Goal: Navigation & Orientation: Understand site structure

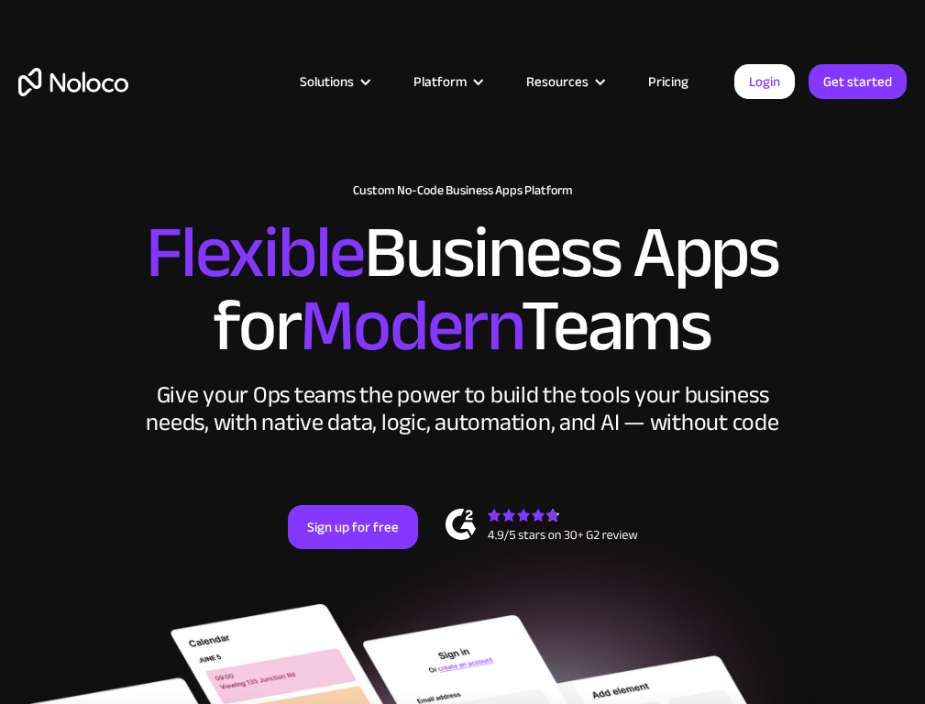
click at [666, 82] on link "Pricing" at bounding box center [668, 82] width 86 height 24
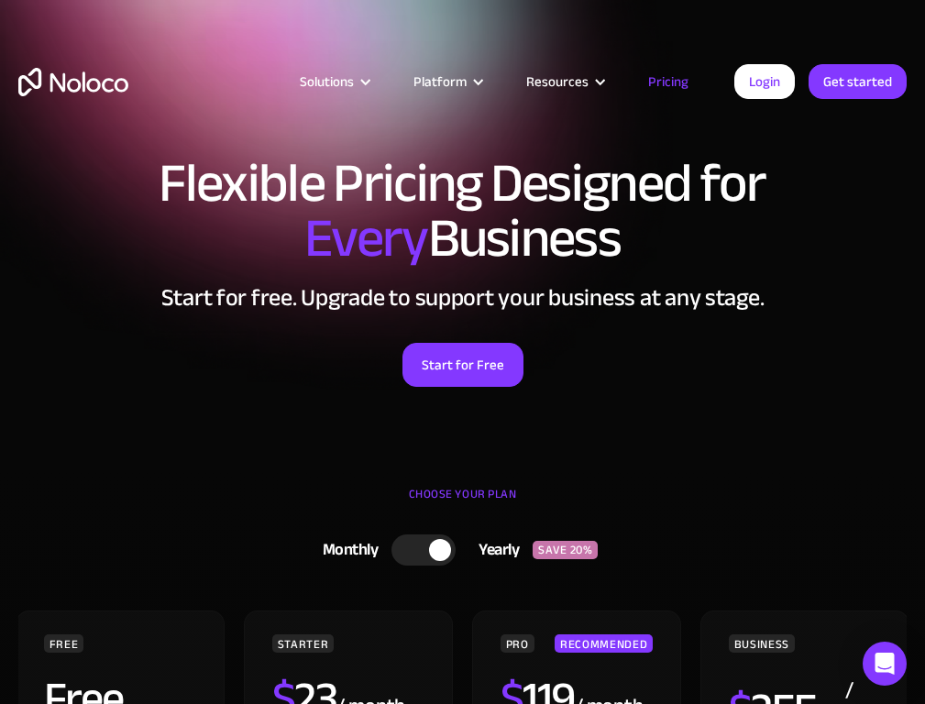
scroll to position [9076, 0]
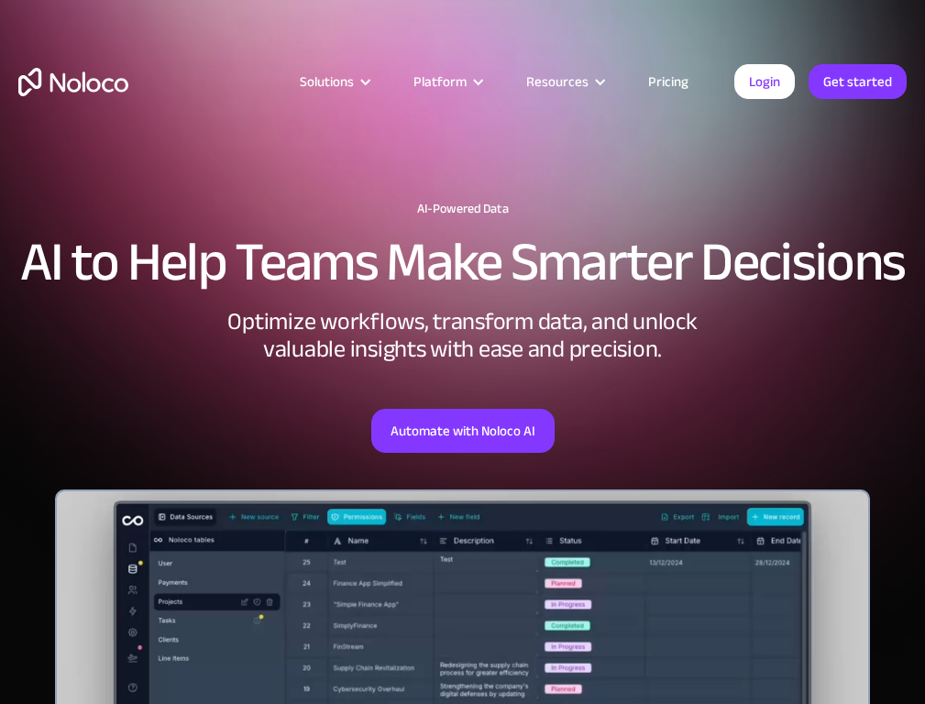
scroll to position [5977, 0]
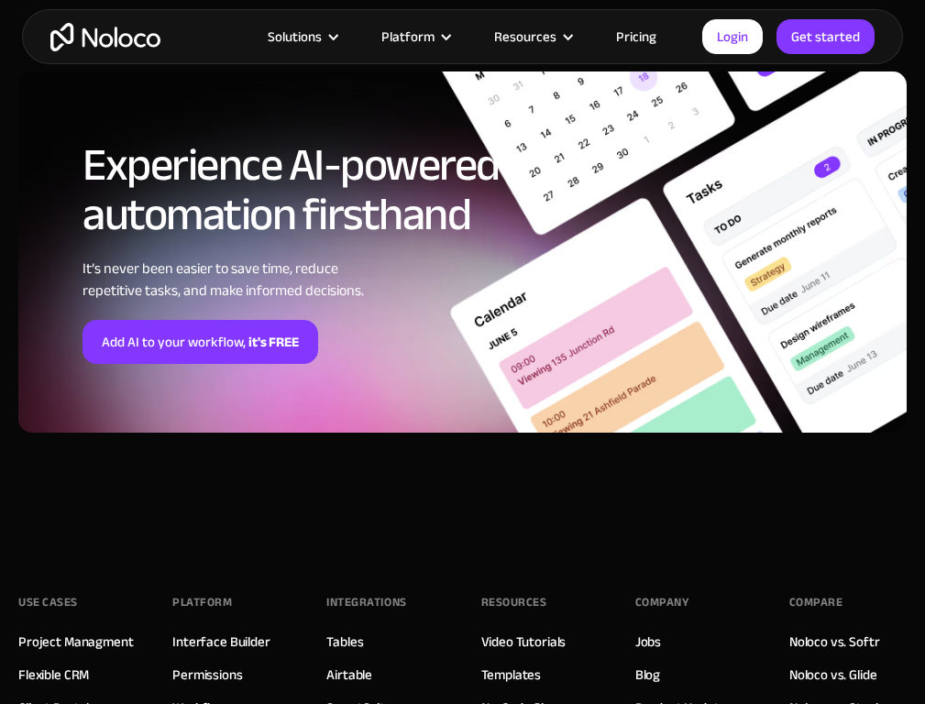
click at [221, 630] on link "Interface Builder" at bounding box center [220, 642] width 97 height 24
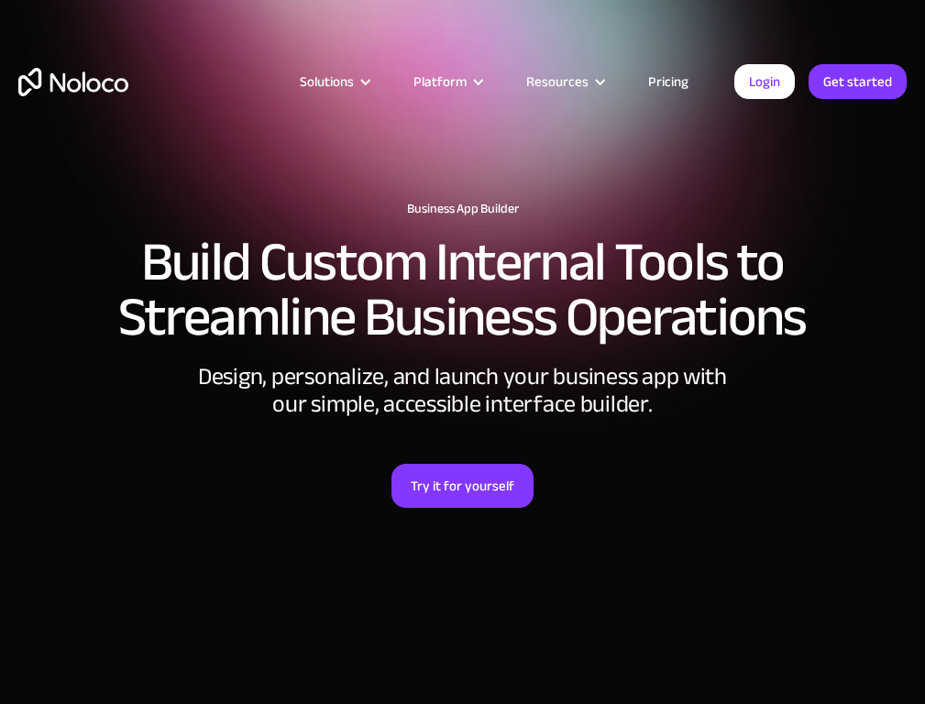
scroll to position [6081, 0]
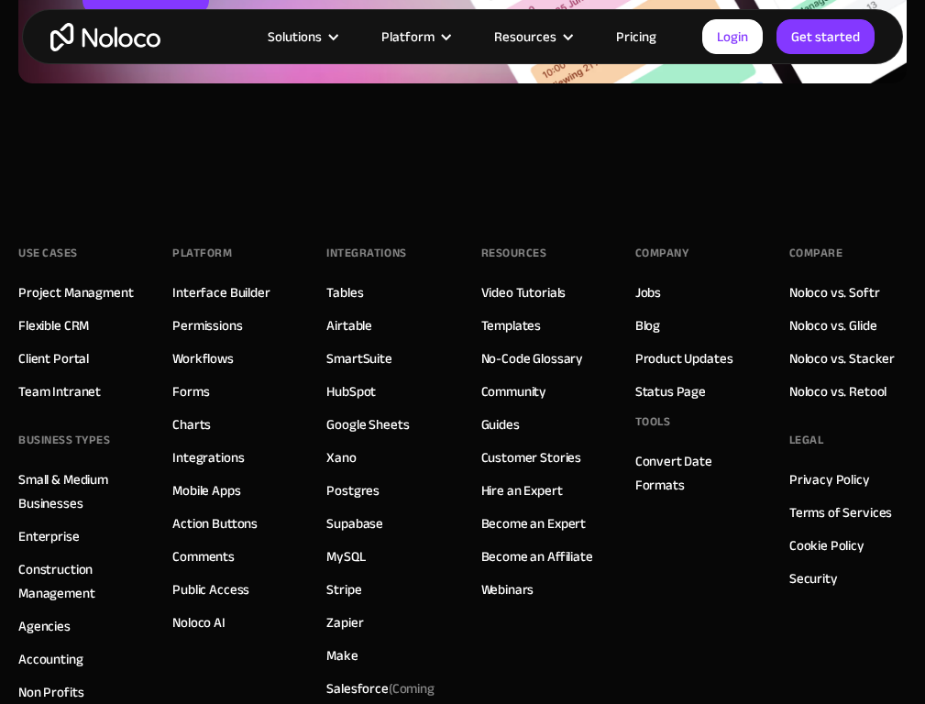
click at [203, 352] on link "Workflows" at bounding box center [202, 359] width 61 height 24
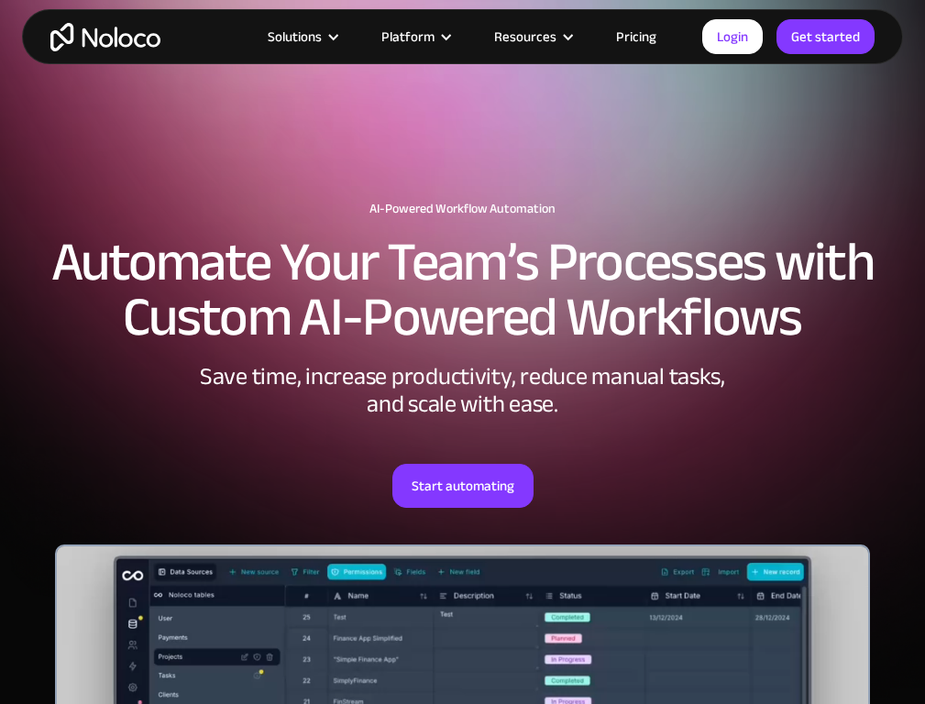
scroll to position [6213, 0]
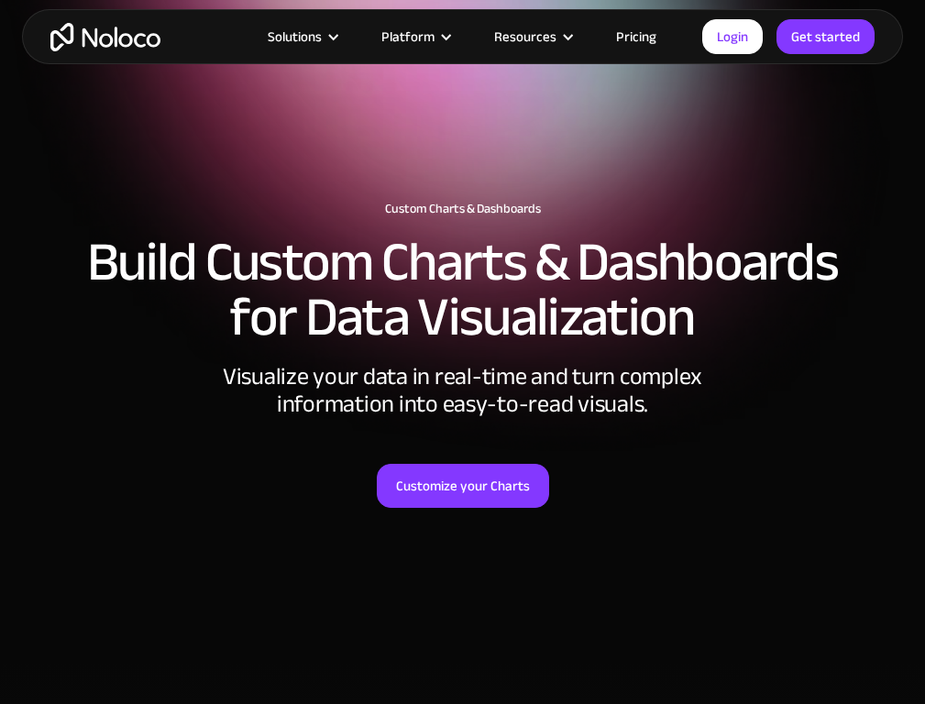
scroll to position [5555, 0]
